Goal: Task Accomplishment & Management: Use online tool/utility

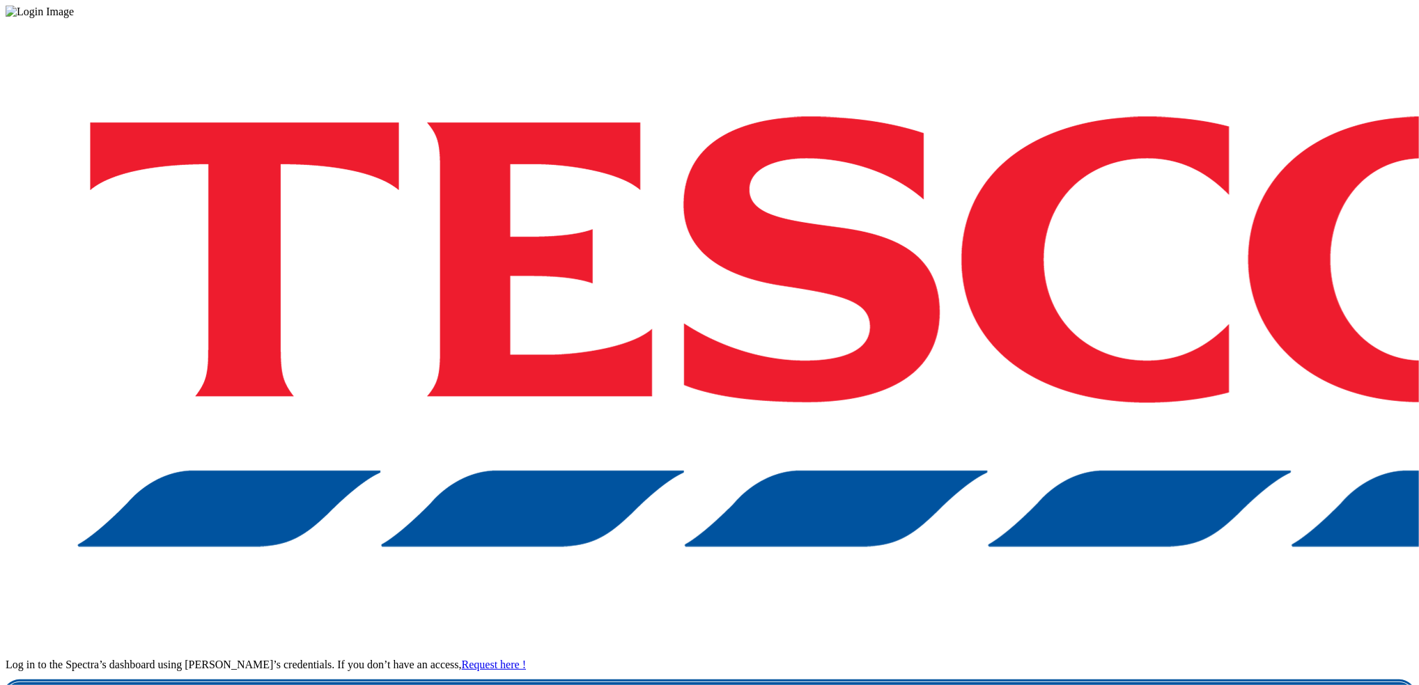
click at [1063, 683] on link "Login" at bounding box center [710, 697] width 1408 height 28
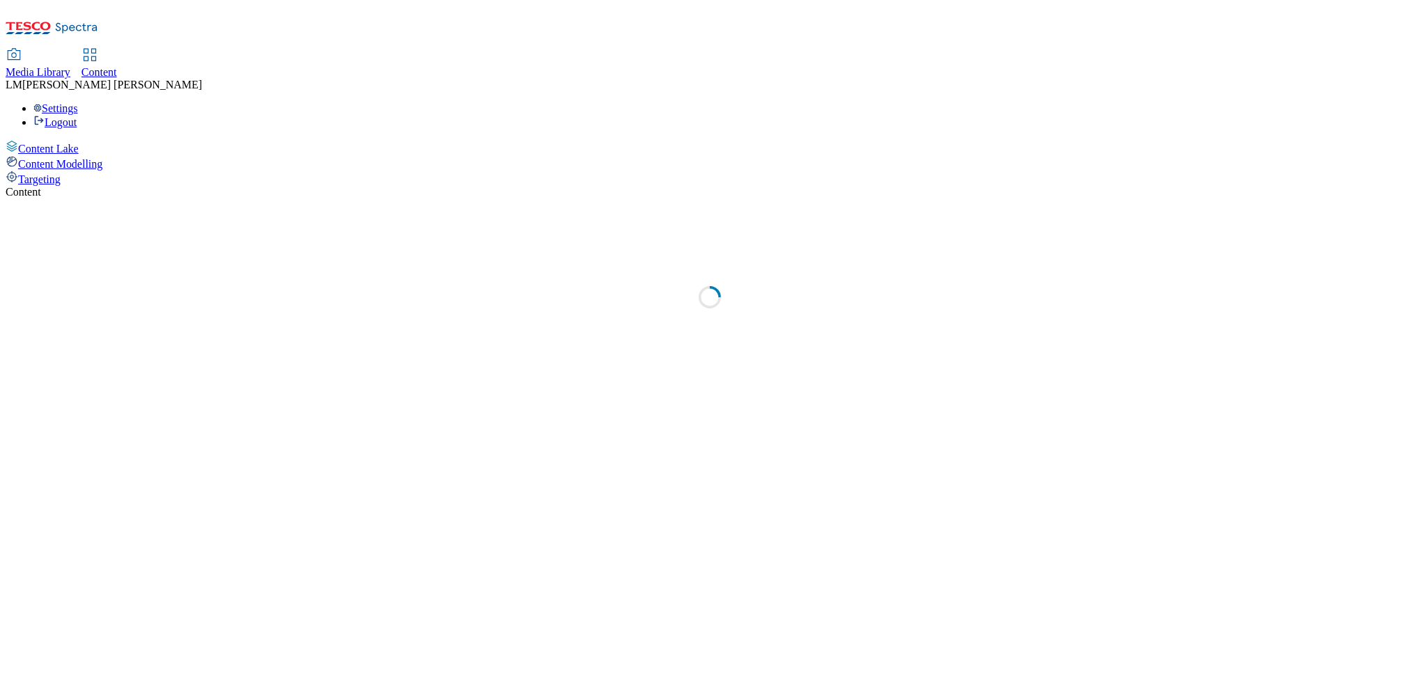
select select "ghs-uk"
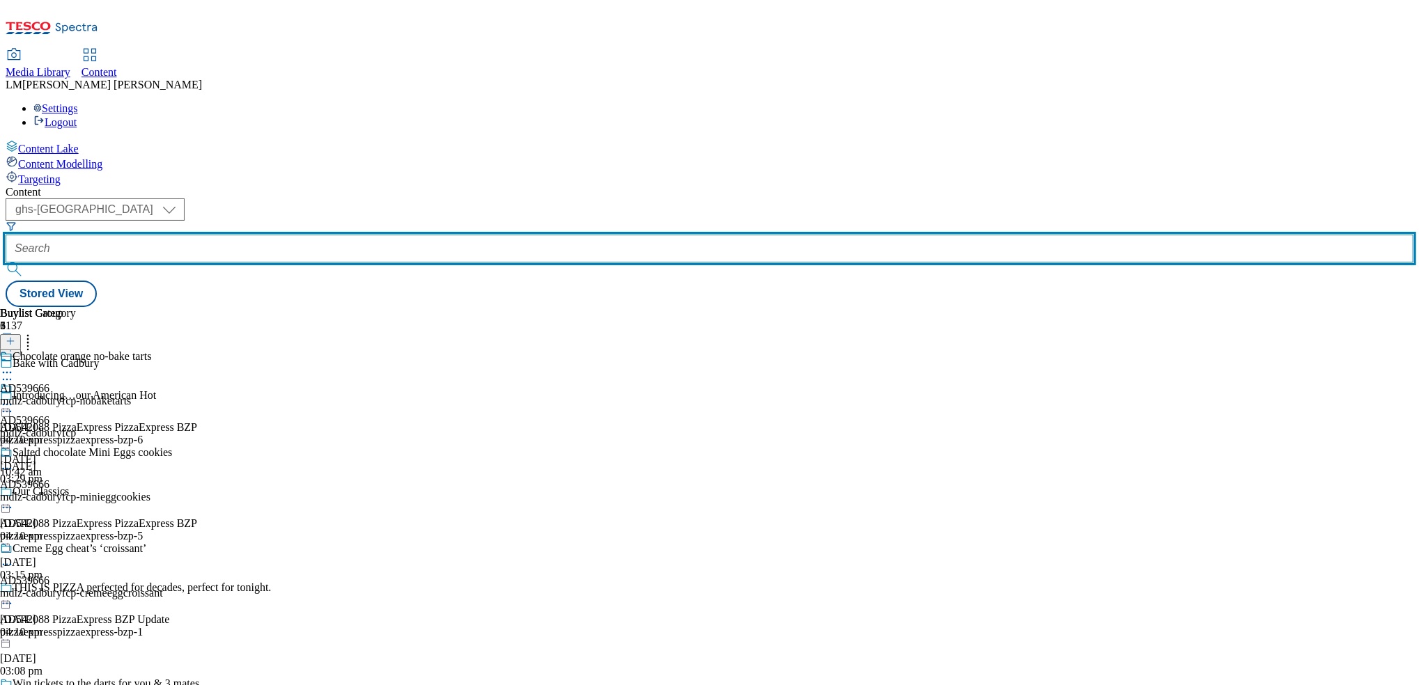
click at [316, 235] on input "text" at bounding box center [710, 249] width 1408 height 28
paste input "541738"
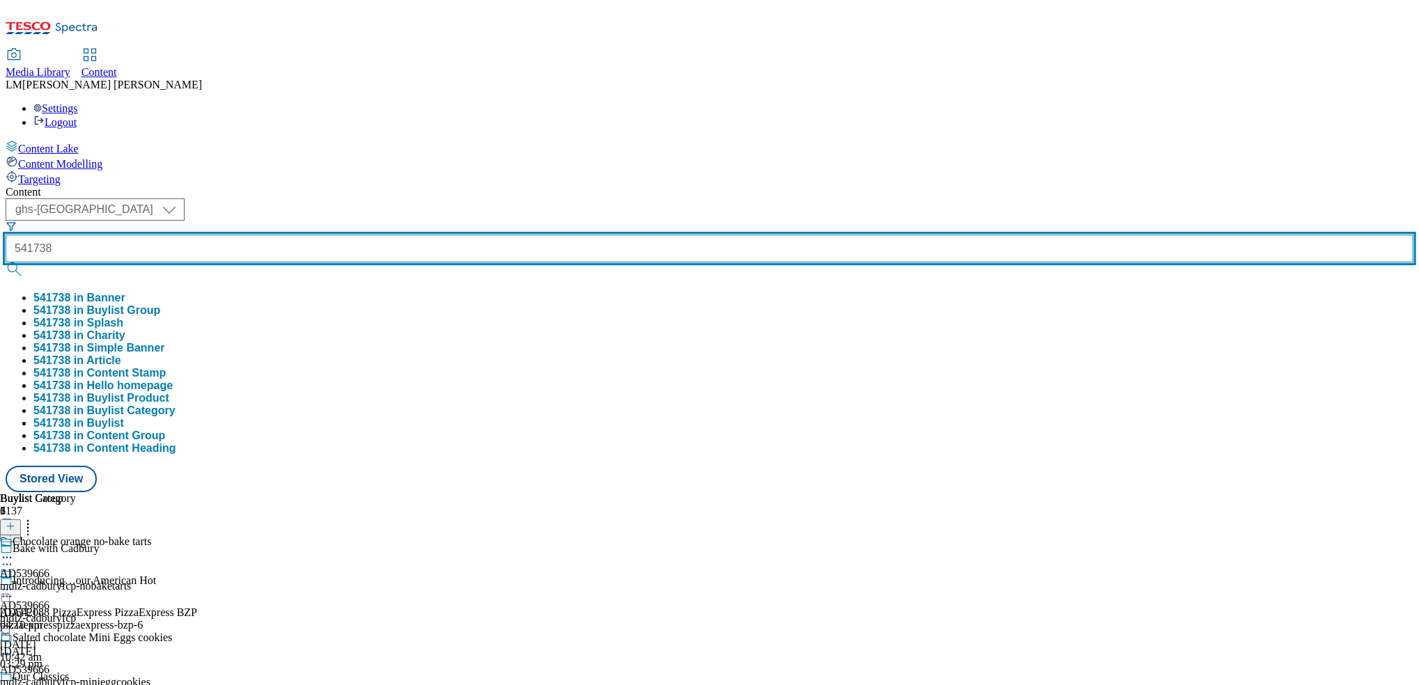
type input "541738"
click at [6, 263] on button "submit" at bounding box center [16, 270] width 20 height 14
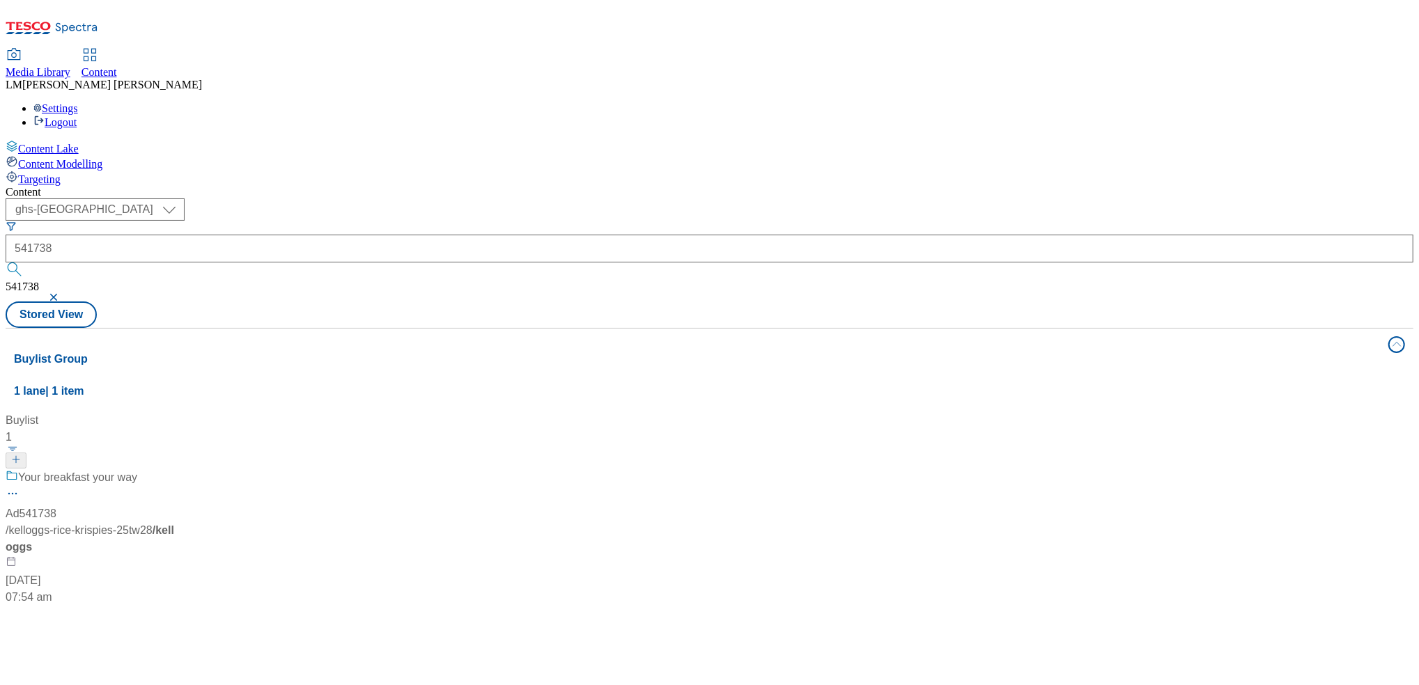
click at [627, 186] on div "Content ( optional ) ghs-roi ghs-uk ghs-uk 541738 541738 Stored View Buylist Gr…" at bounding box center [710, 560] width 1408 height 749
click at [180, 469] on div "Your breakfast your way Ad541738 / kelloggs-rice-krispies-25tw28 / kelloggs 3 S…" at bounding box center [93, 537] width 174 height 137
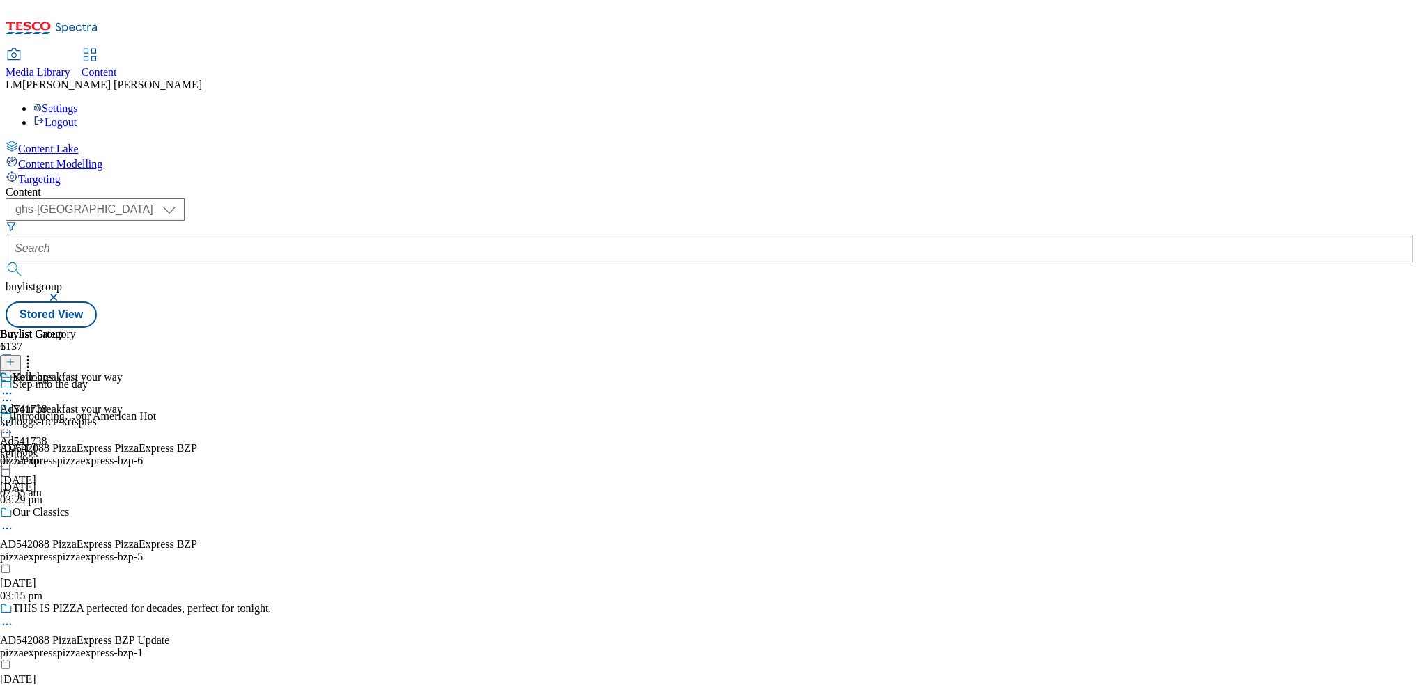
click at [14, 419] on icon at bounding box center [7, 426] width 14 height 14
click at [93, 575] on button "Un-publish" at bounding box center [60, 583] width 65 height 16
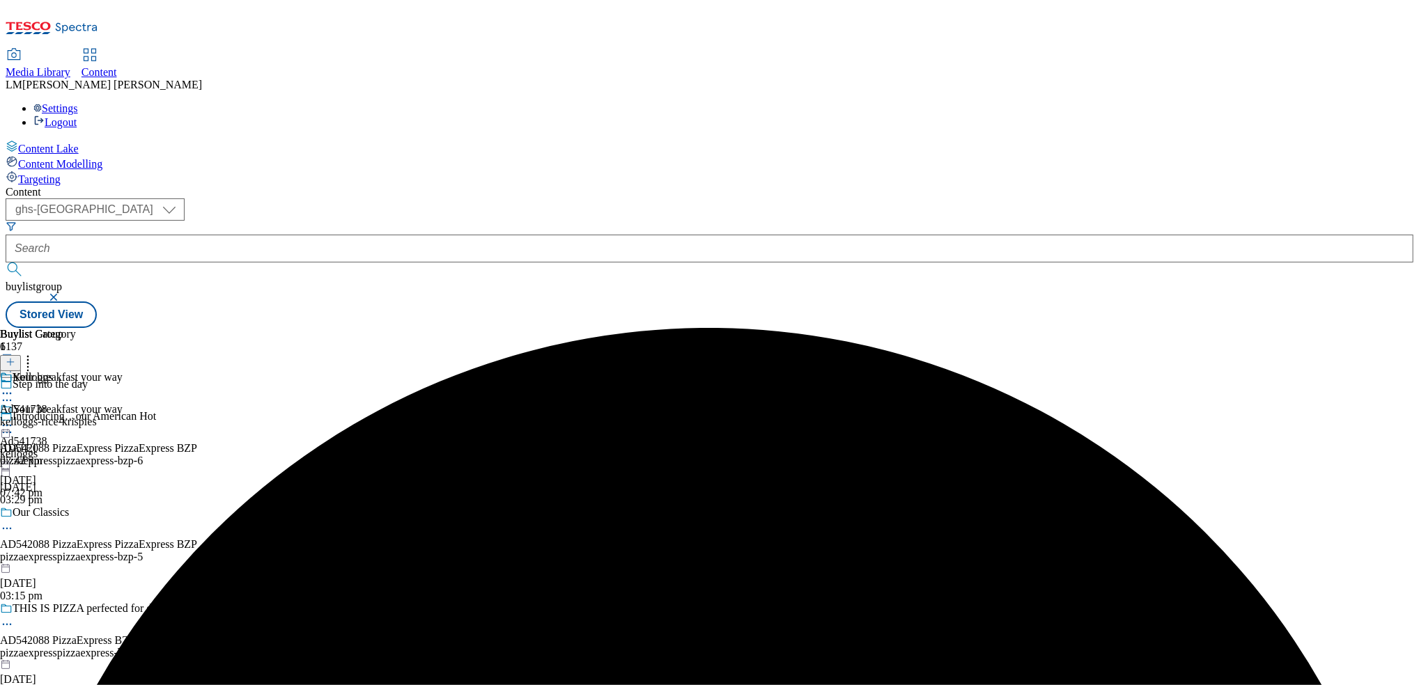
click at [14, 419] on icon at bounding box center [7, 426] width 14 height 14
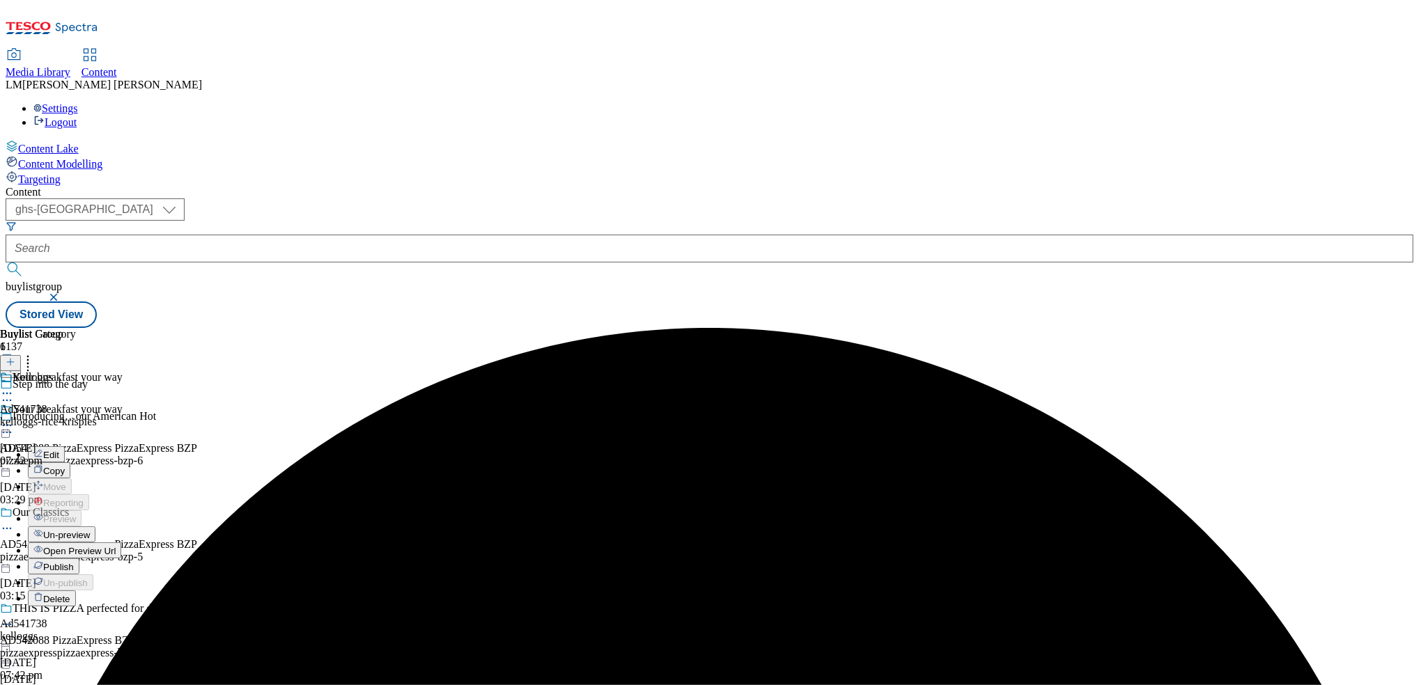
click at [90, 530] on span "Un-preview" at bounding box center [66, 535] width 47 height 10
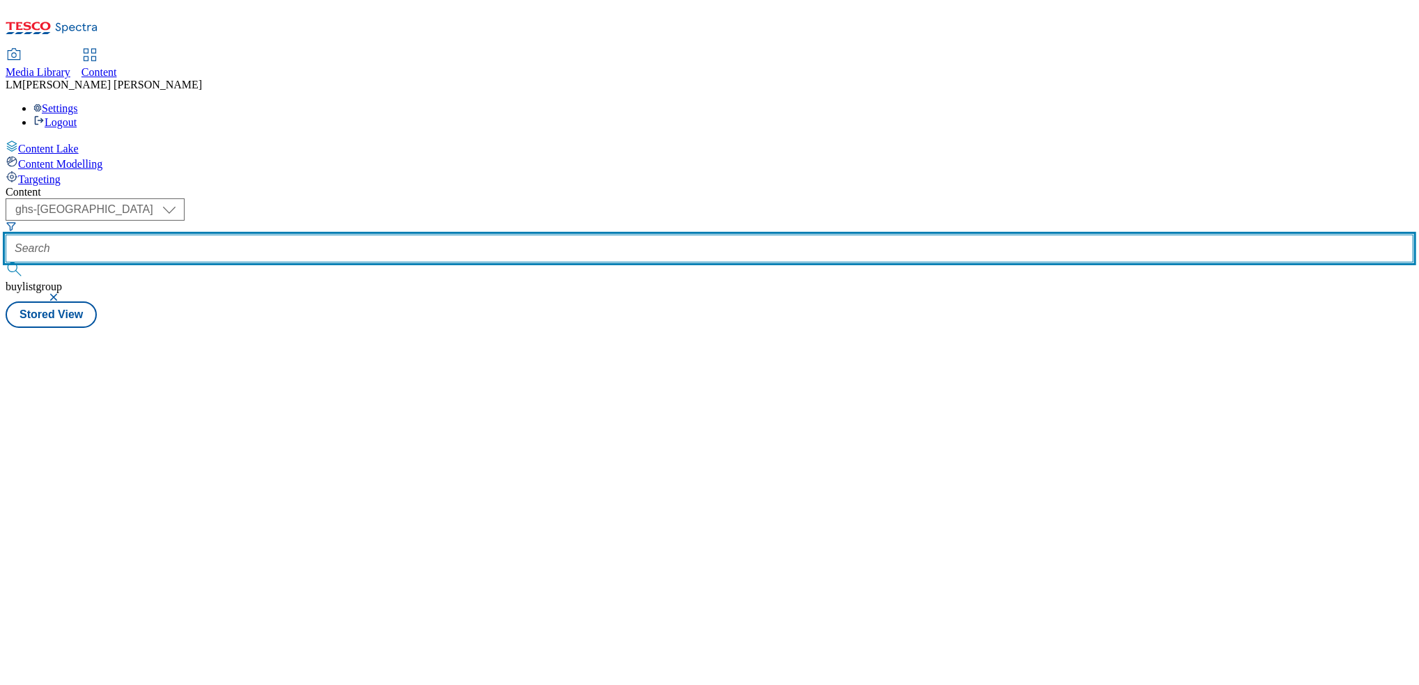
click at [362, 235] on input "text" at bounding box center [710, 249] width 1408 height 28
paste input "541738"
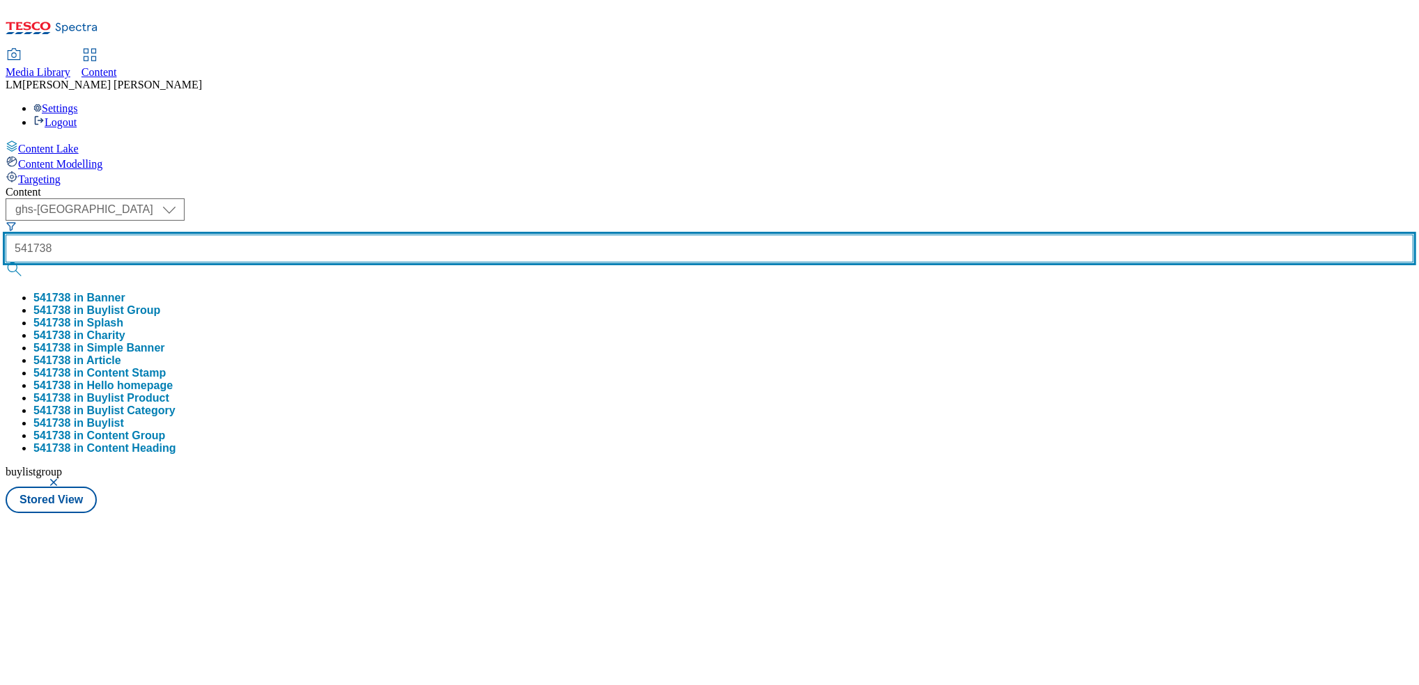
type input "541738"
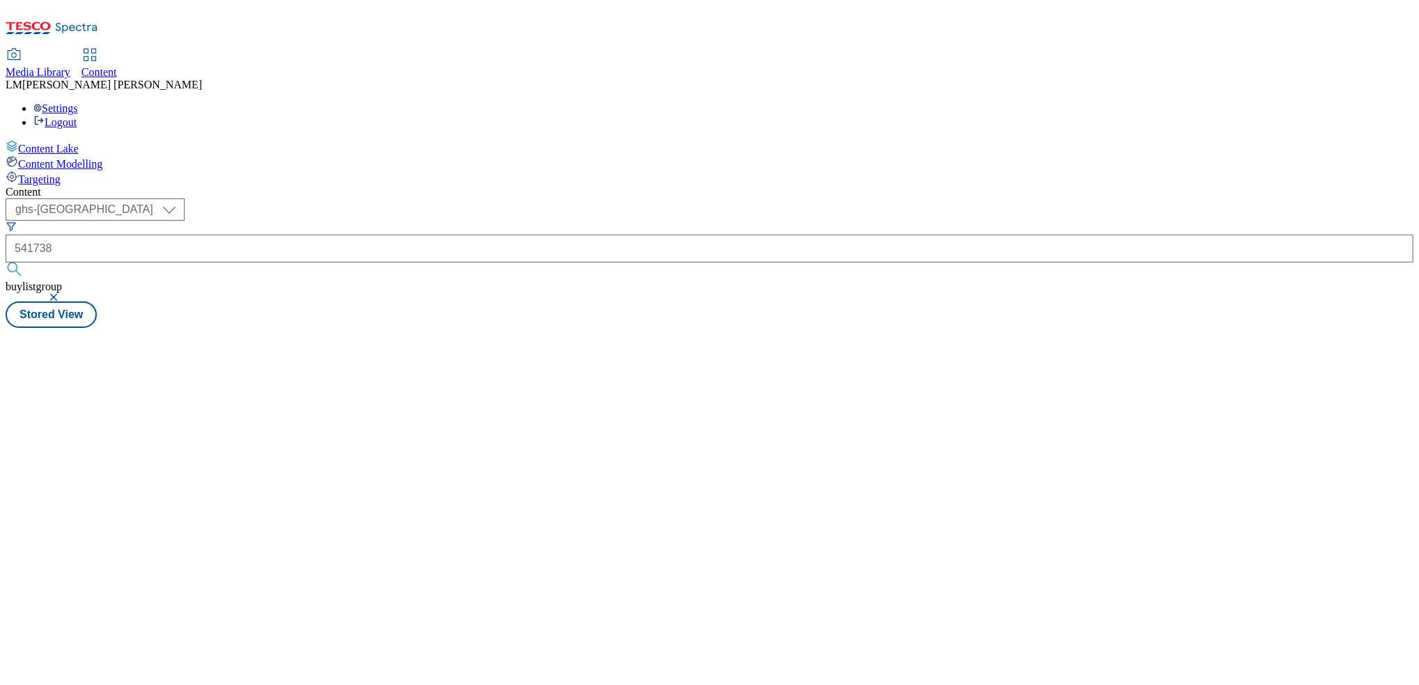
click at [25, 263] on button "submit" at bounding box center [16, 270] width 20 height 14
click at [62, 293] on button "button" at bounding box center [55, 297] width 14 height 8
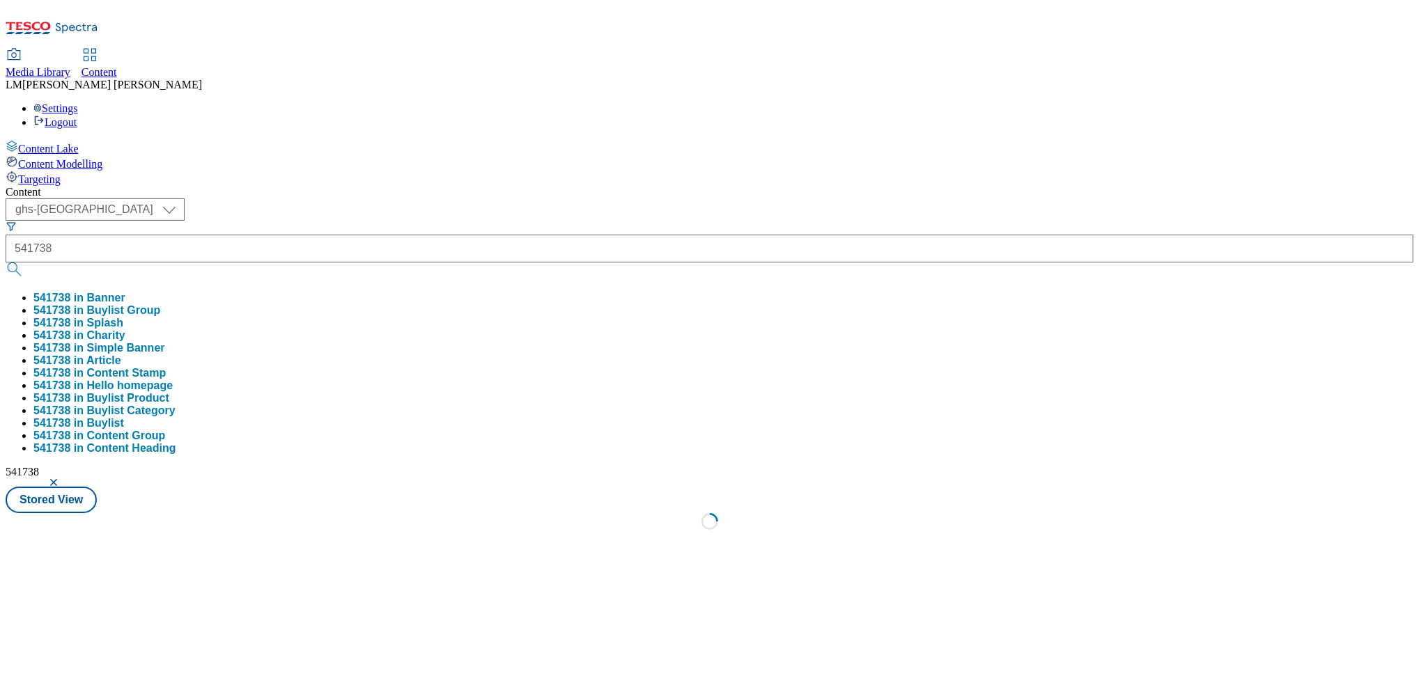
click at [576, 186] on div "Content ( optional ) ghs-roi ghs-uk ghs-uk 541738 541738 in Banner 541738 in Bu…" at bounding box center [710, 362] width 1408 height 352
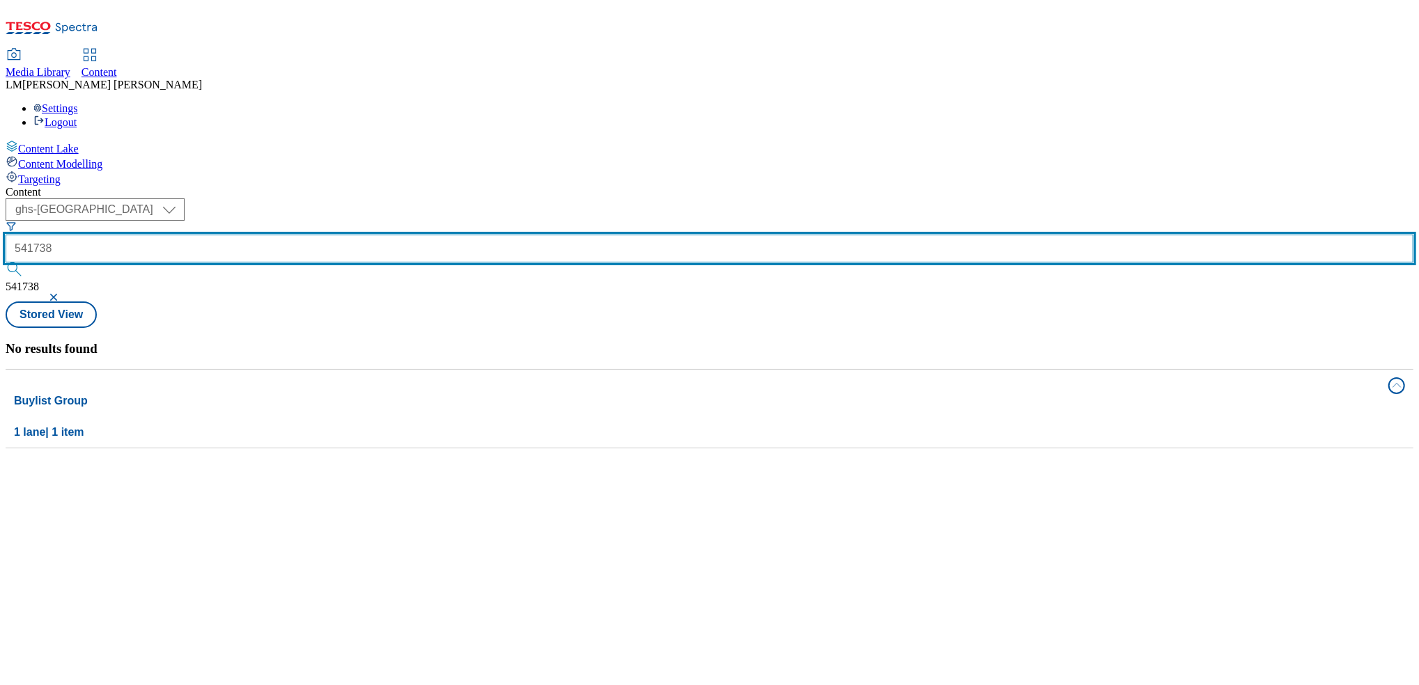
click at [346, 235] on input "541738" at bounding box center [710, 249] width 1408 height 28
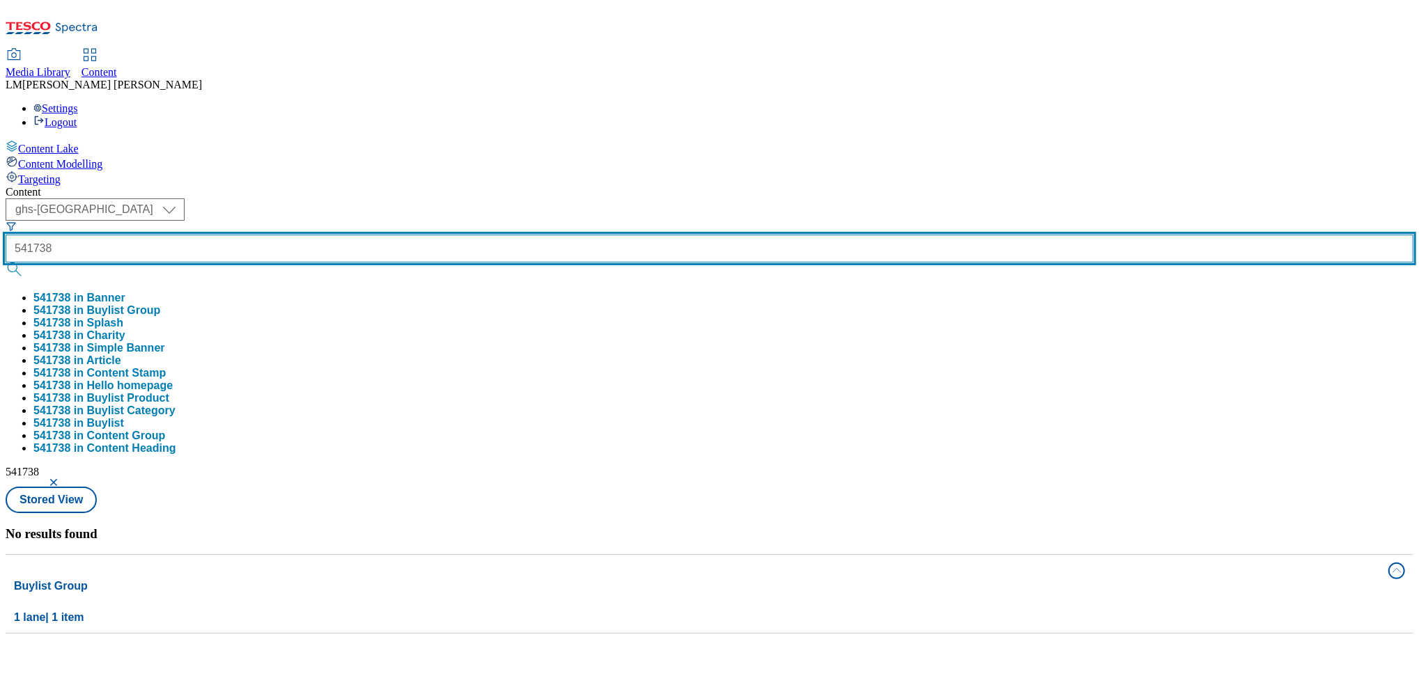
click at [6, 263] on button "submit" at bounding box center [16, 270] width 20 height 14
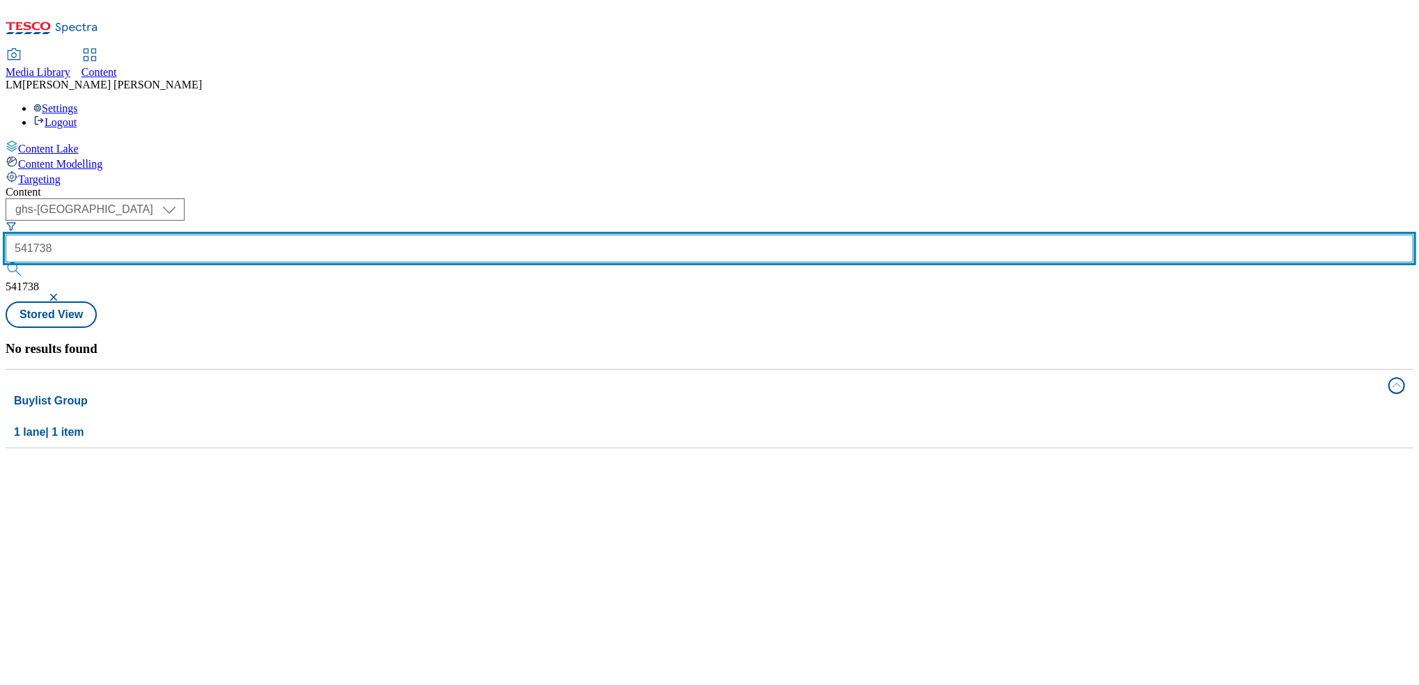
drag, startPoint x: 340, startPoint y: 111, endPoint x: 234, endPoint y: 98, distance: 106.7
click at [234, 199] on div "( optional ) ghs-roi ghs-uk ghs-uk 541738 541738" at bounding box center [710, 250] width 1408 height 103
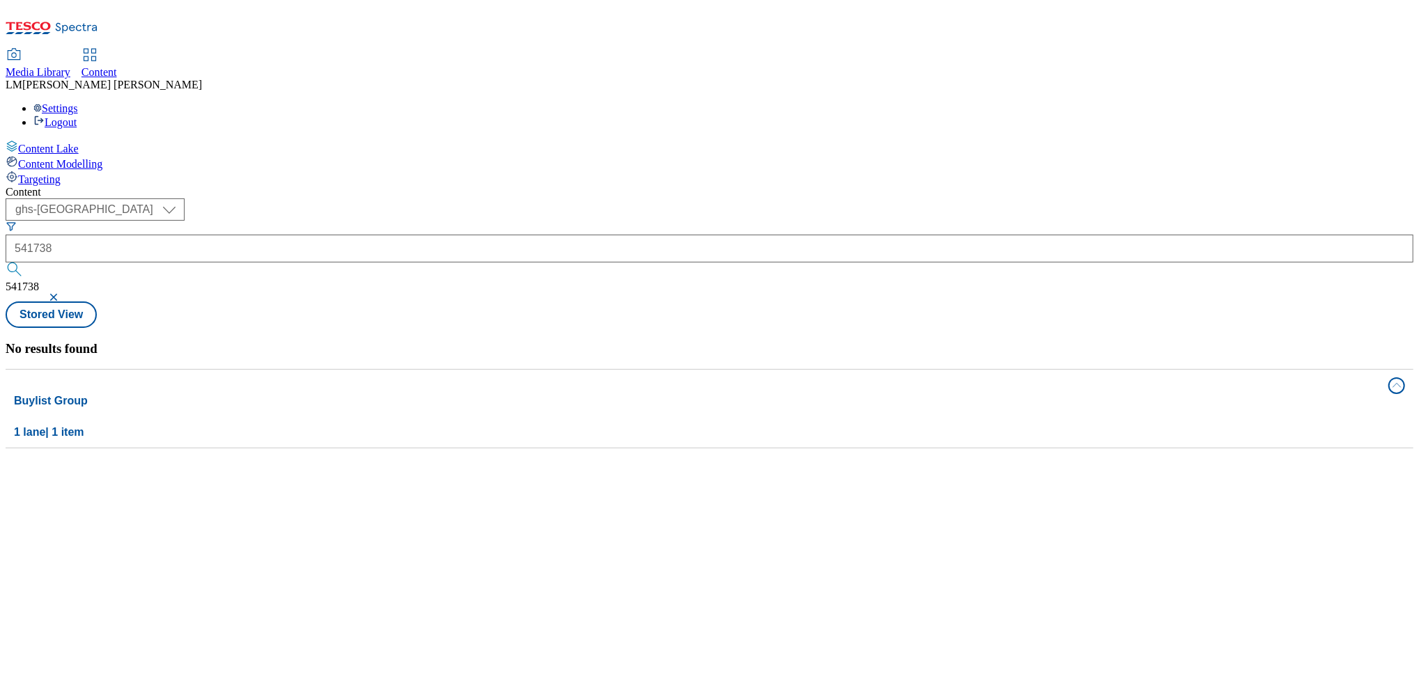
click at [62, 293] on button "button" at bounding box center [55, 297] width 14 height 8
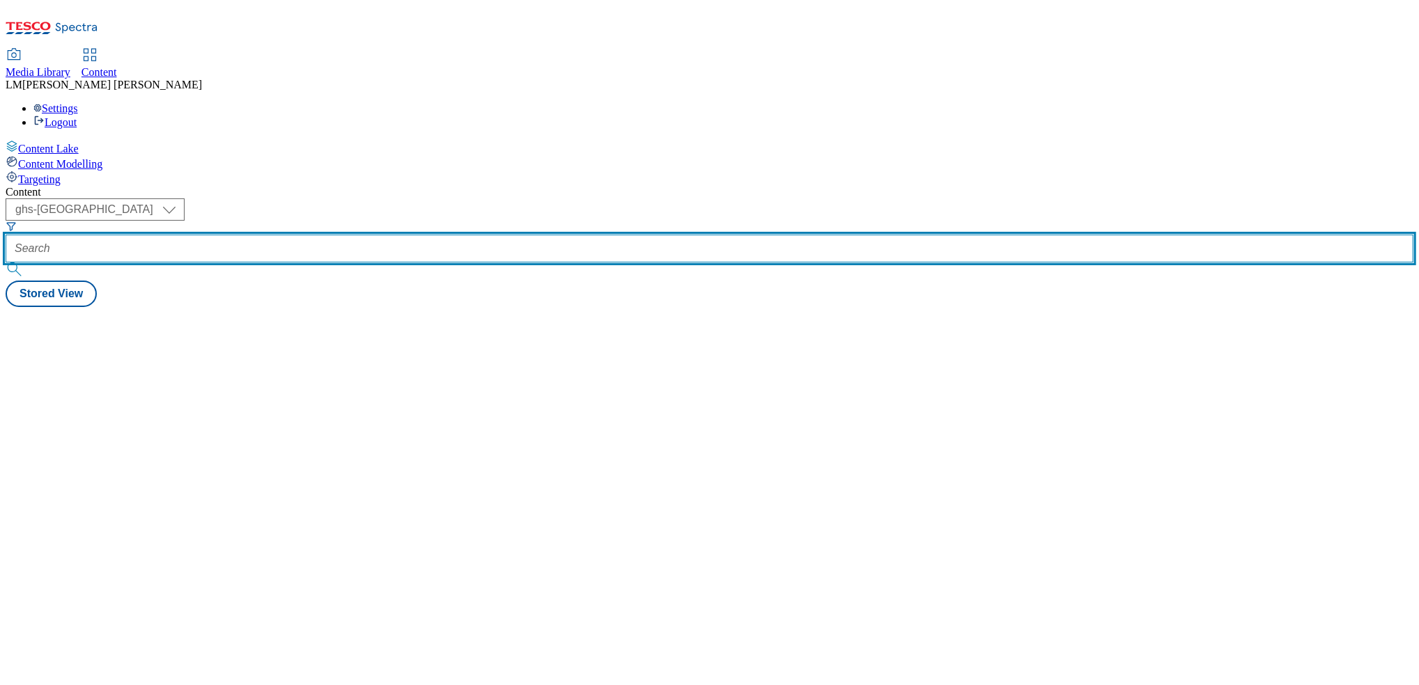
click at [341, 235] on input "text" at bounding box center [710, 249] width 1408 height 28
paste input "541738"
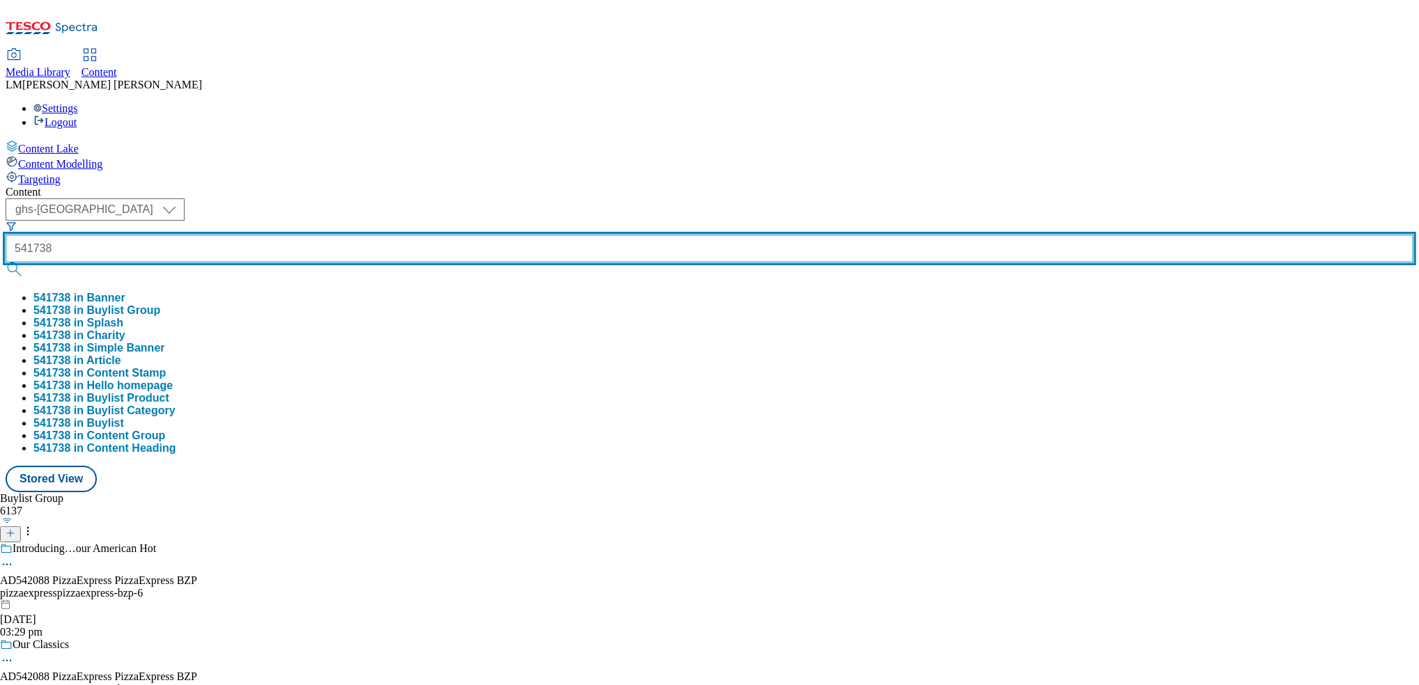
type input "541738"
click at [6, 263] on button "submit" at bounding box center [16, 270] width 20 height 14
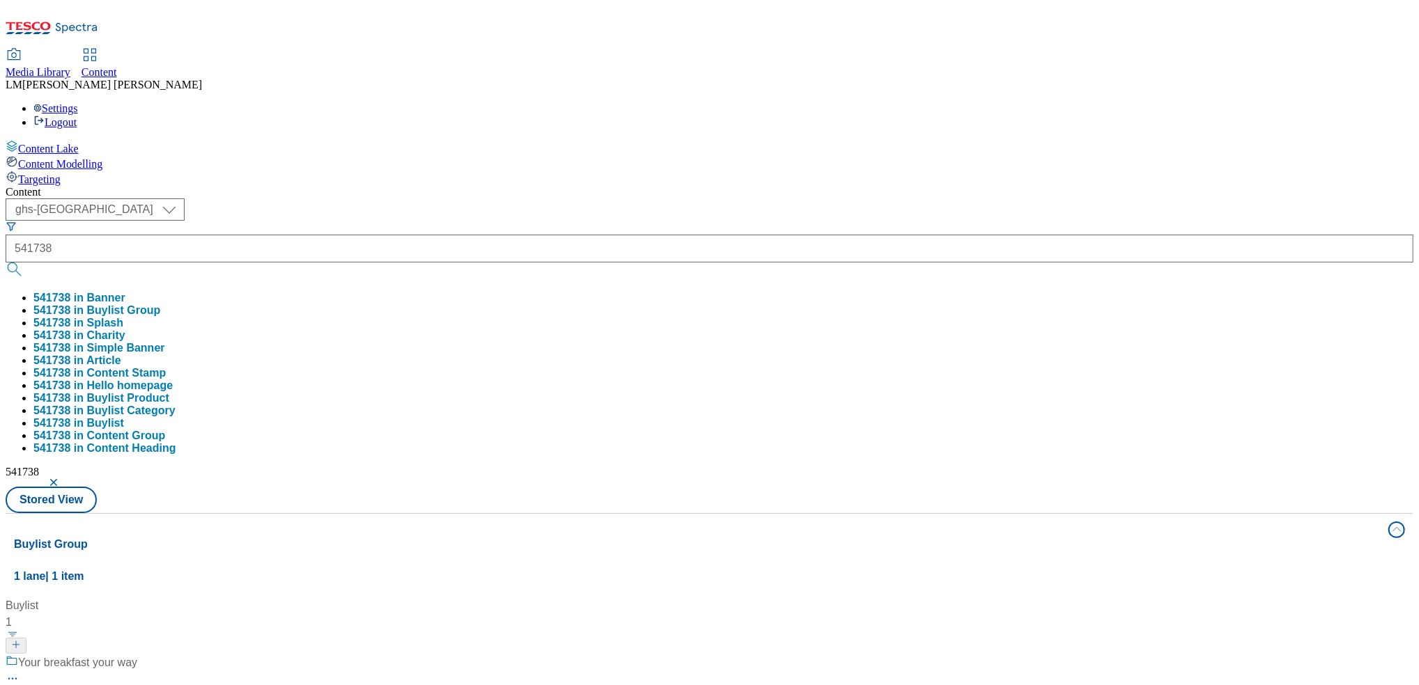
click at [431, 186] on div "Content" at bounding box center [710, 192] width 1408 height 13
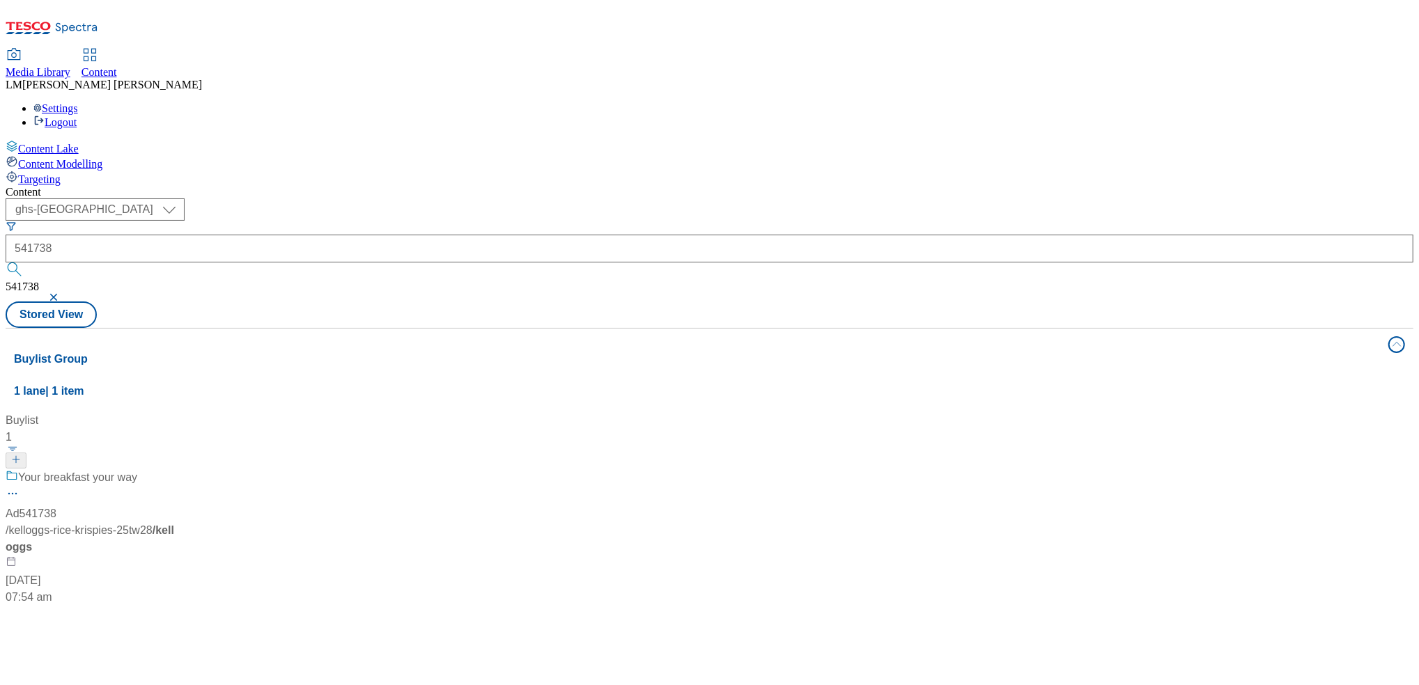
click at [153, 524] on span "/ kelloggs-rice-krispies-25tw28" at bounding box center [79, 530] width 147 height 12
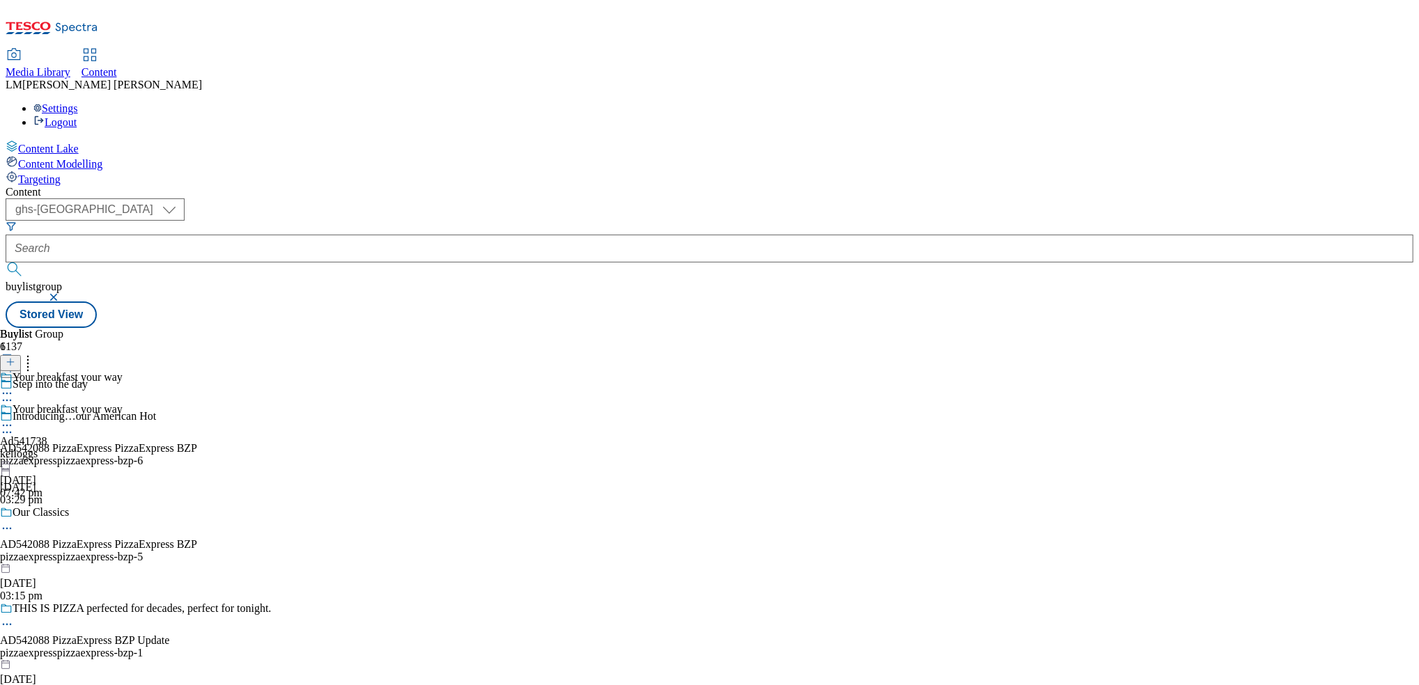
click at [123, 403] on div "Your breakfast your way Ad541738 kelloggs 3 Sept 2025 07:42 pm" at bounding box center [61, 451] width 123 height 96
click at [47, 403] on div "Ad541738" at bounding box center [23, 409] width 47 height 13
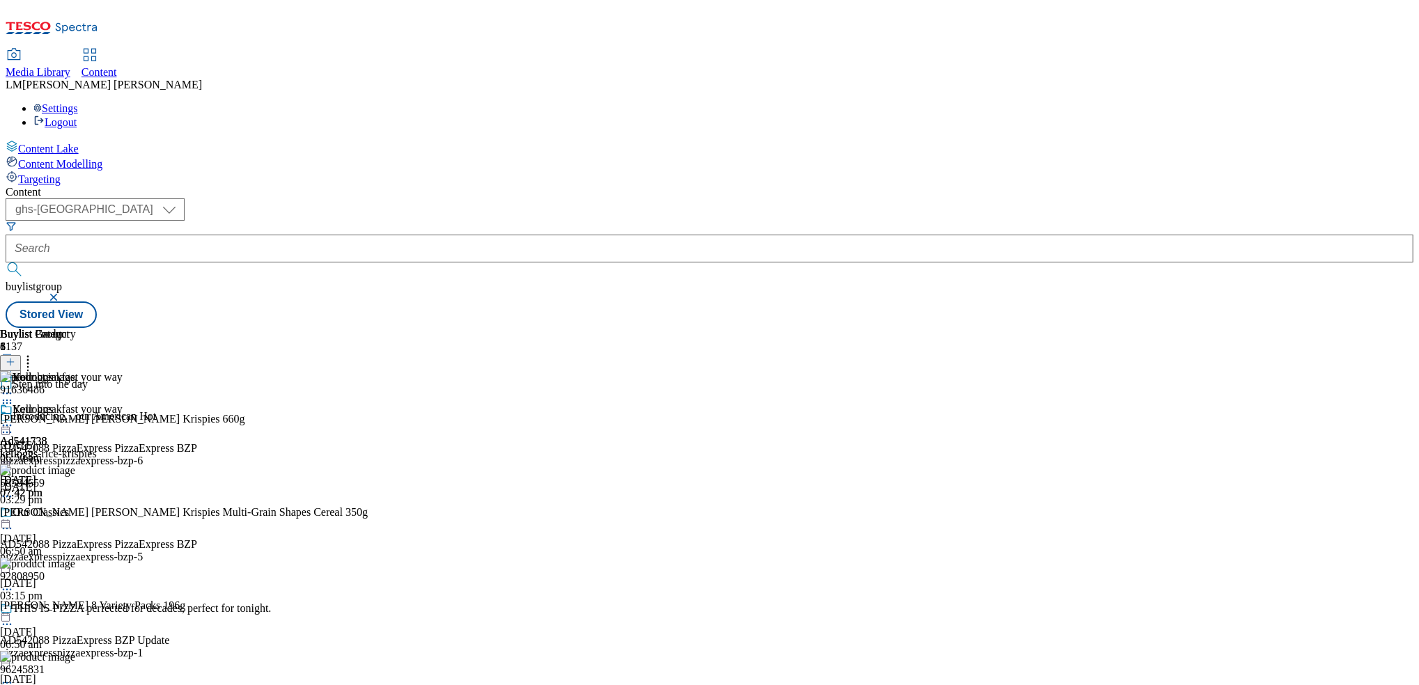
click at [14, 419] on icon at bounding box center [7, 426] width 14 height 14
click at [81, 511] on button "Preview" at bounding box center [55, 519] width 54 height 16
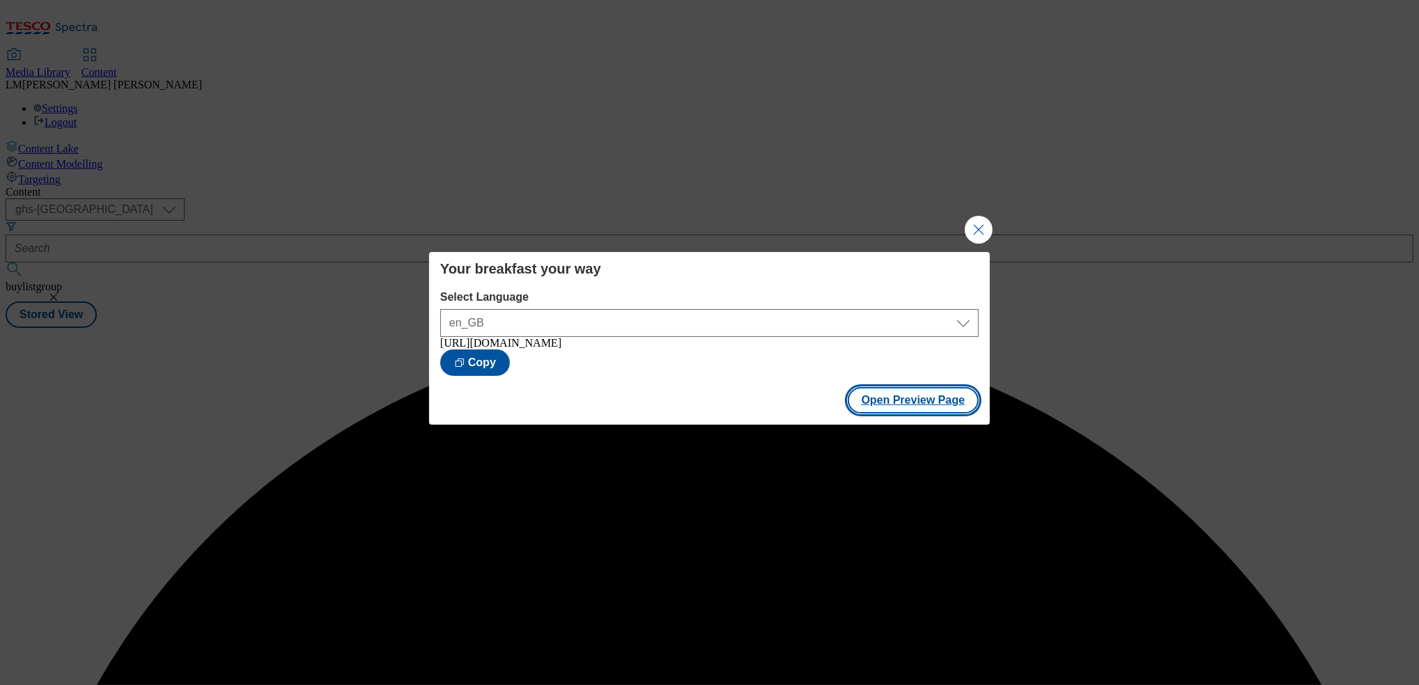
click at [892, 400] on button "Open Preview Page" at bounding box center [914, 400] width 132 height 26
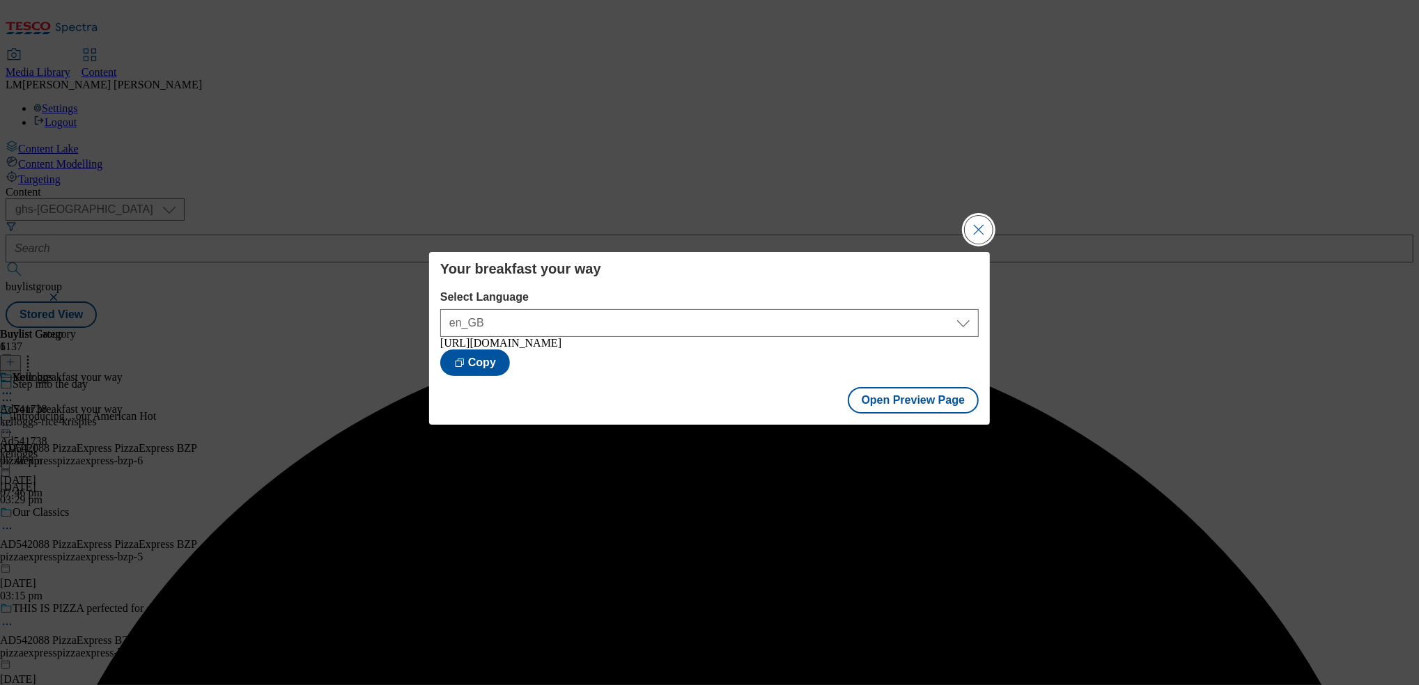
click at [974, 231] on button "Close Modal" at bounding box center [979, 230] width 28 height 28
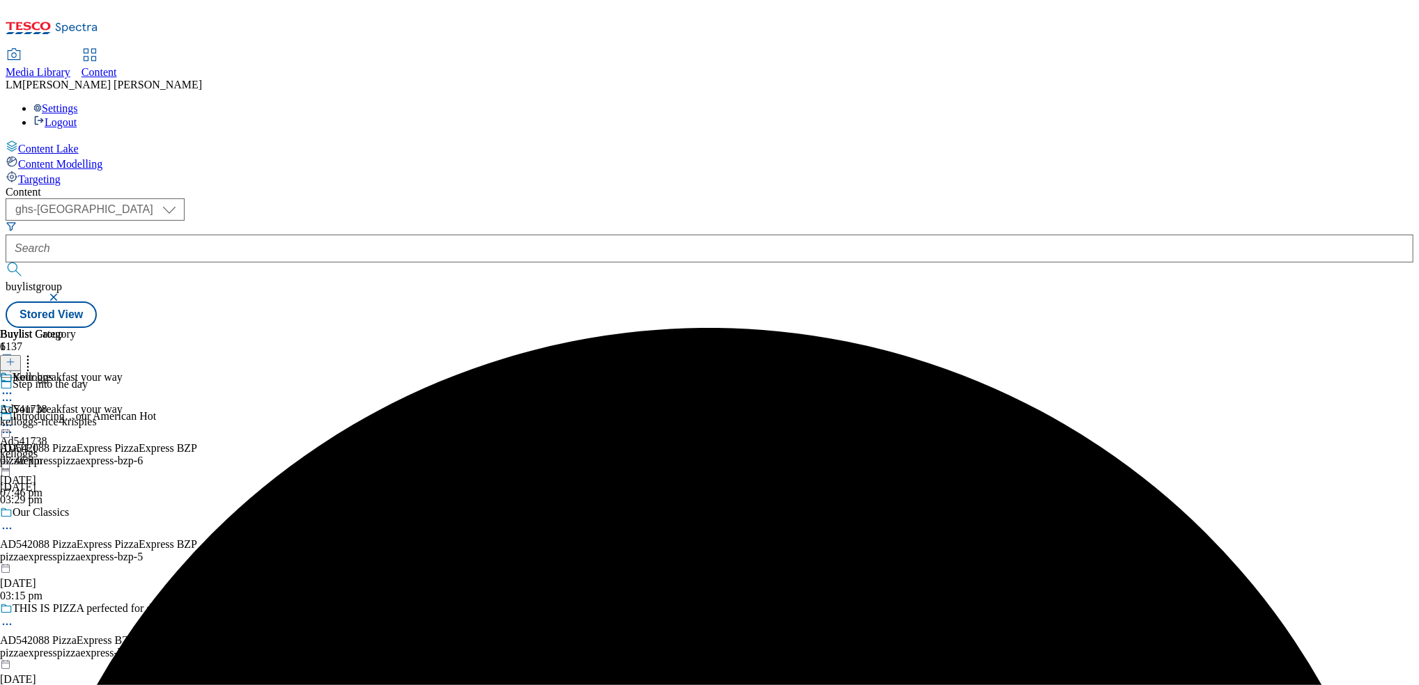
click at [14, 419] on icon at bounding box center [7, 426] width 14 height 14
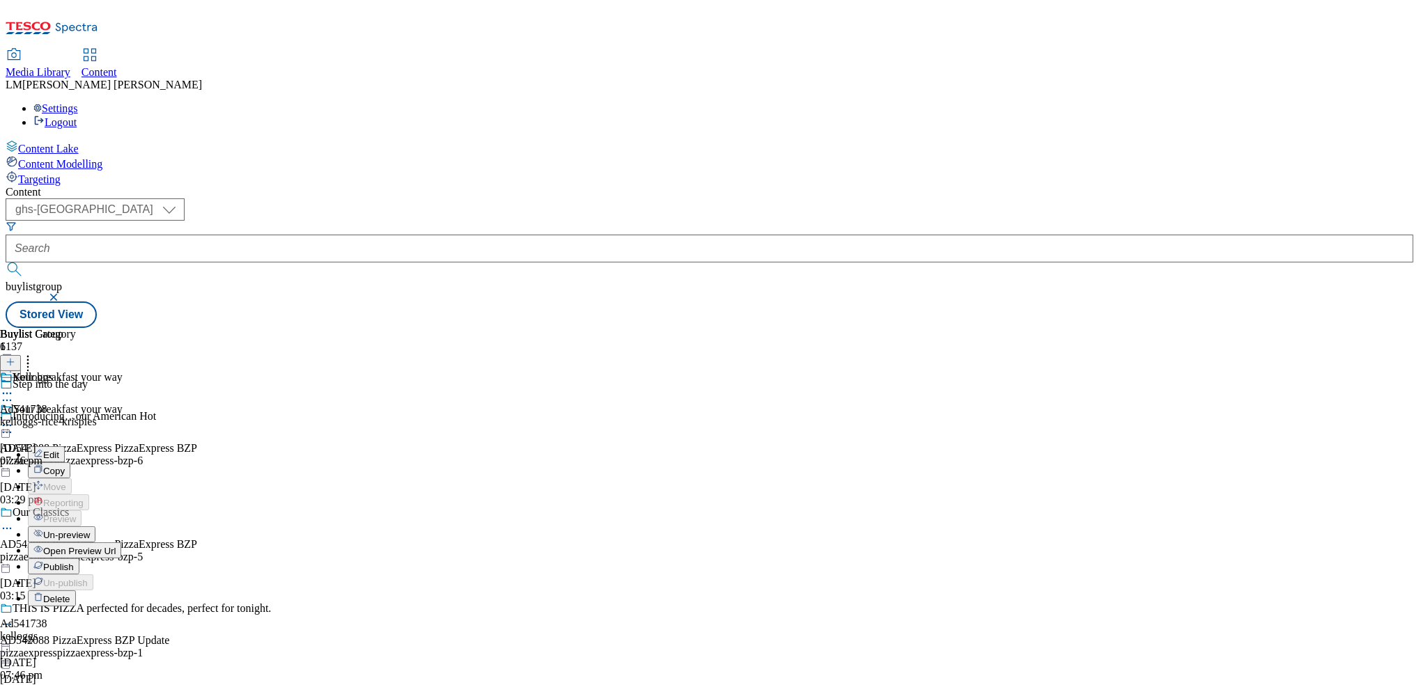
click at [74, 562] on span "Publish" at bounding box center [58, 567] width 31 height 10
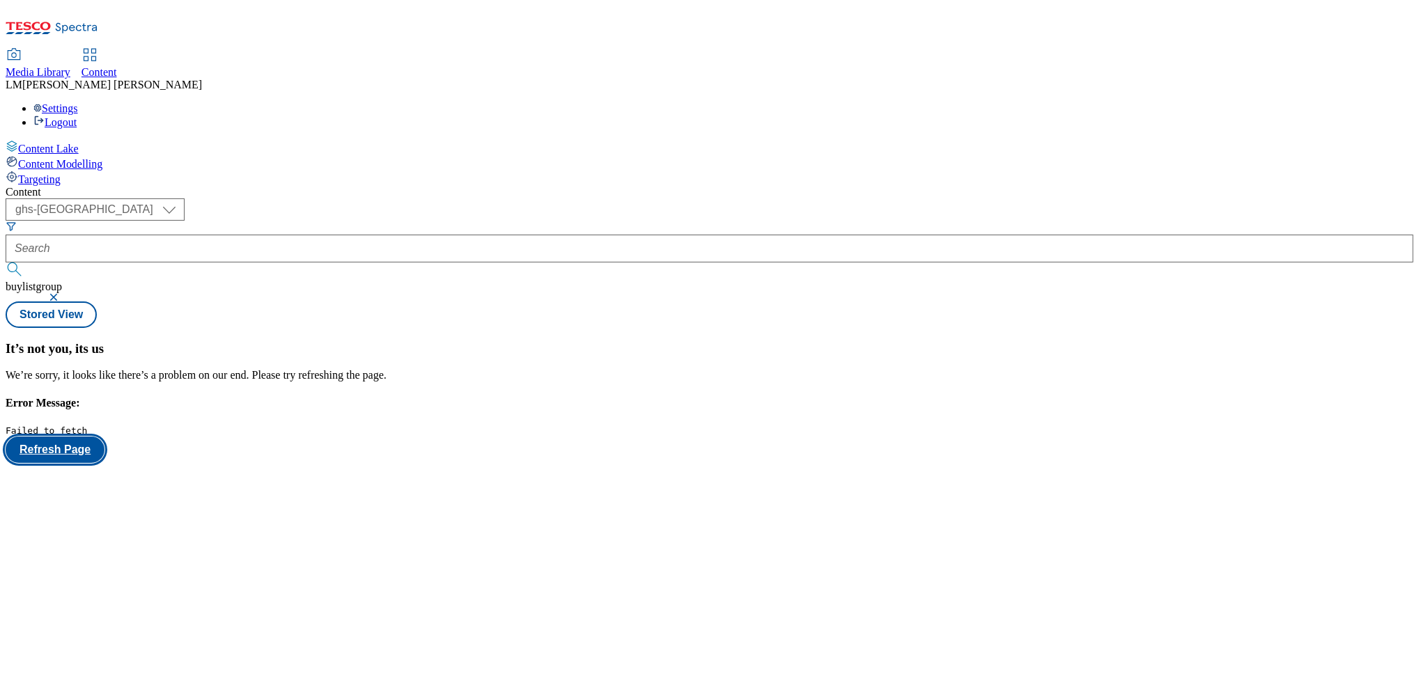
click at [104, 437] on button "Refresh Page" at bounding box center [55, 450] width 99 height 26
